Goal: Information Seeking & Learning: Find contact information

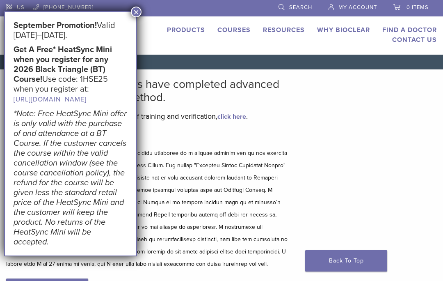
click at [131, 9] on li at bounding box center [184, 7] width 165 height 15
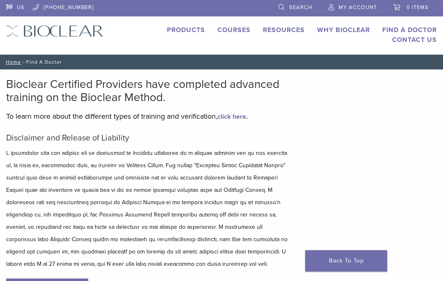
click at [428, 28] on link "Find A Doctor" at bounding box center [410, 30] width 55 height 8
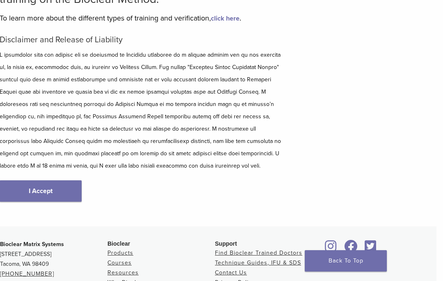
scroll to position [96, 6]
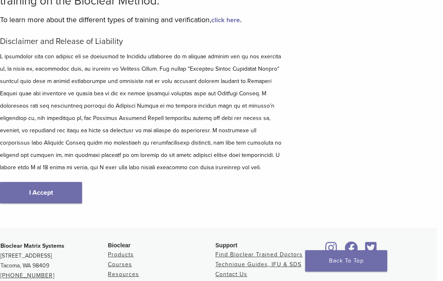
click at [48, 203] on link "I Accept" at bounding box center [41, 192] width 82 height 21
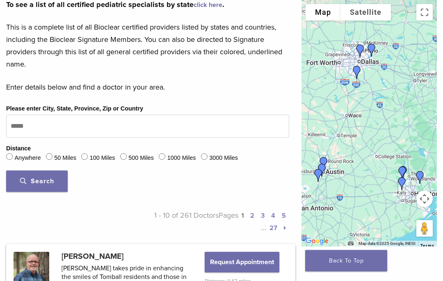
scroll to position [240, 0]
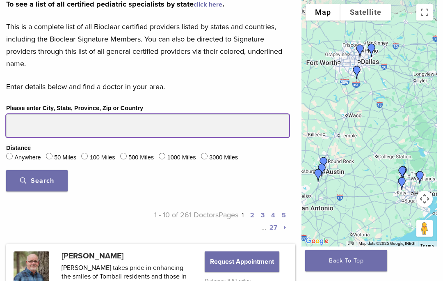
click at [166, 128] on input "Please enter City, State, Province, Zip or Country" at bounding box center [147, 126] width 283 height 23
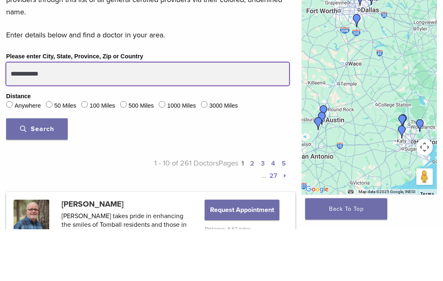
type input "**********"
click at [37, 170] on button "Search" at bounding box center [37, 180] width 62 height 21
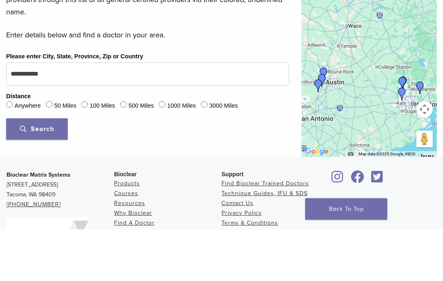
click at [50, 170] on button "Search" at bounding box center [37, 180] width 62 height 21
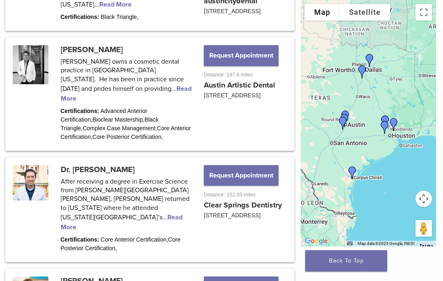
scroll to position [910, 1]
click at [103, 78] on link at bounding box center [150, 94] width 287 height 111
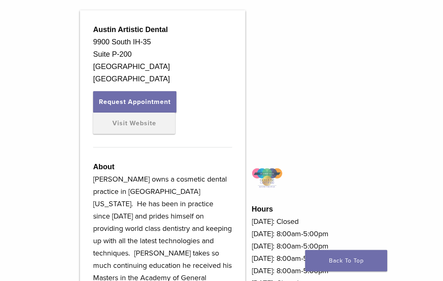
scroll to position [280, 0]
click at [152, 120] on link "Visit Website" at bounding box center [134, 123] width 82 height 21
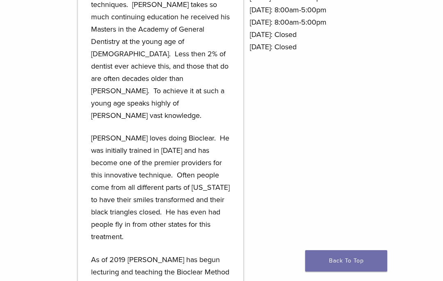
scroll to position [558, 3]
